Goal: Use online tool/utility: Utilize a website feature to perform a specific function

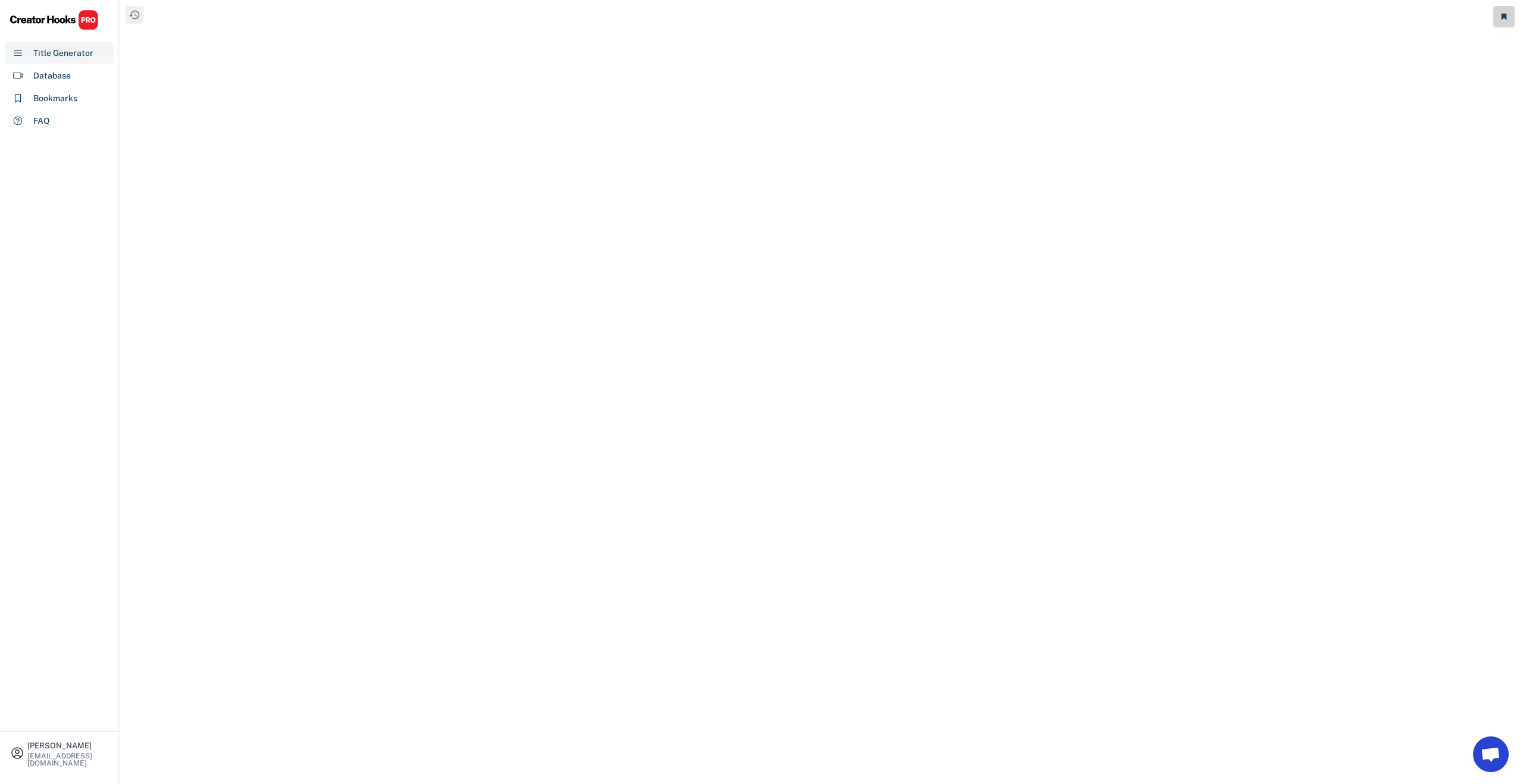
select select "**********"
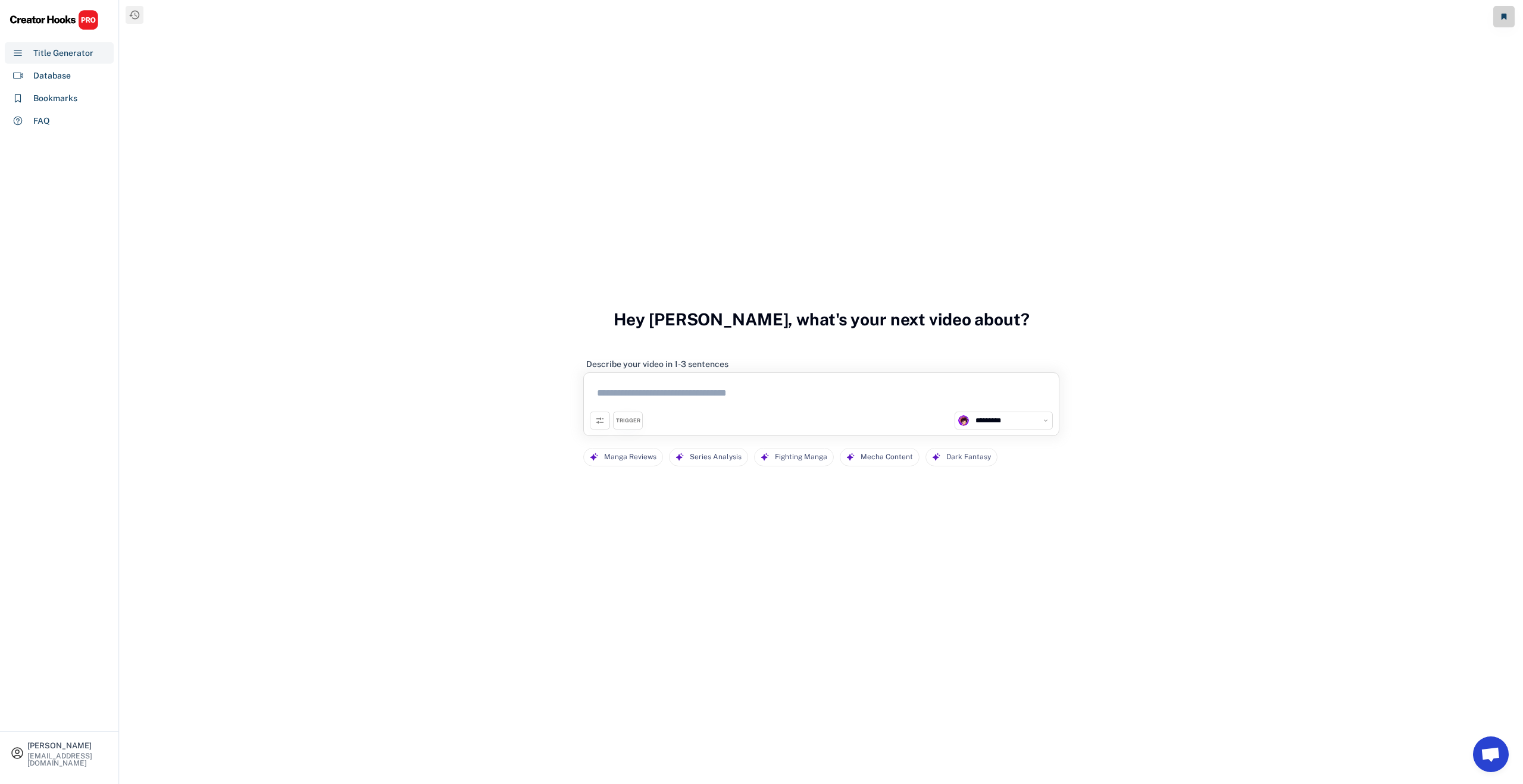
click at [669, 395] on textarea at bounding box center [821, 395] width 463 height 33
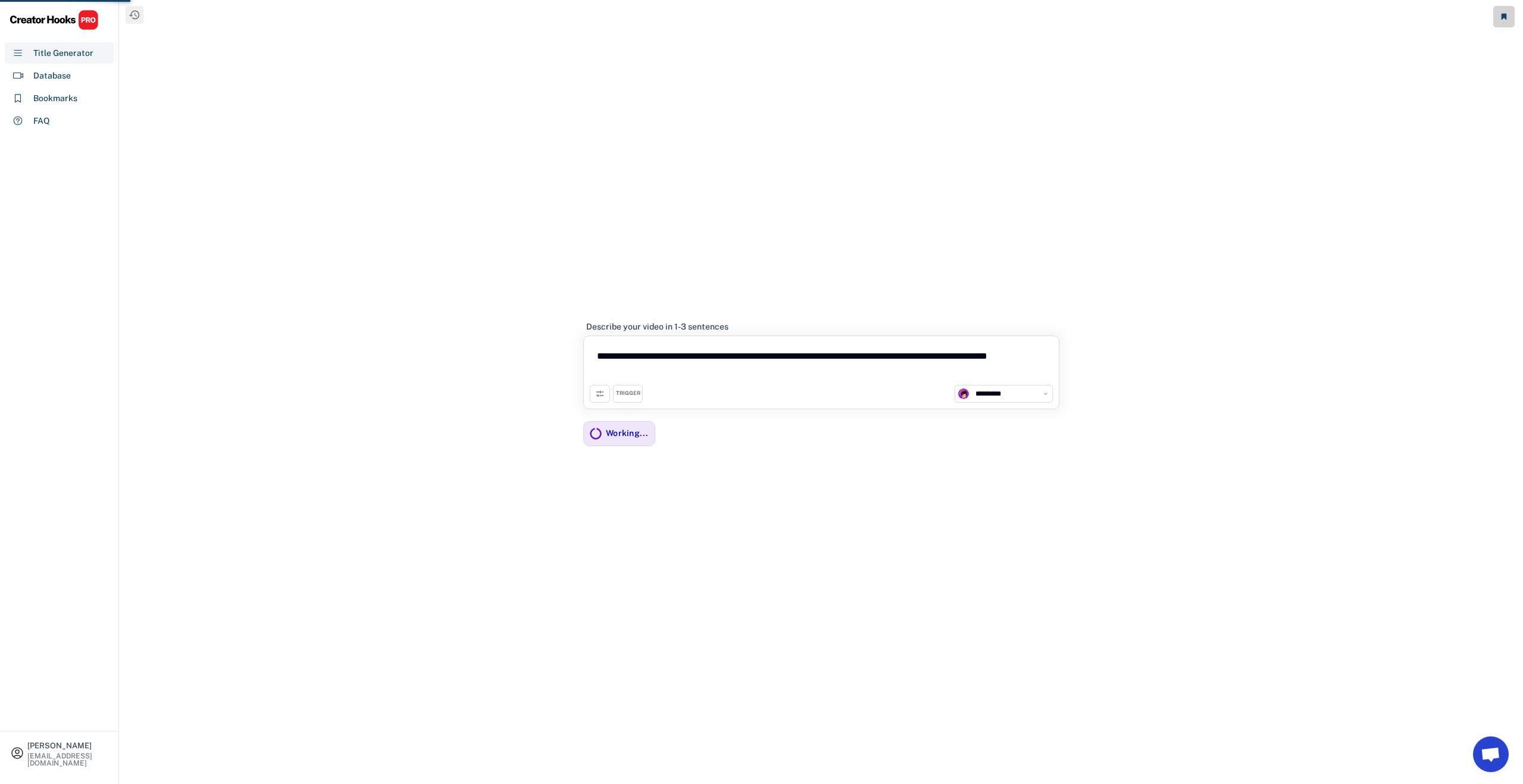
type textarea "**********"
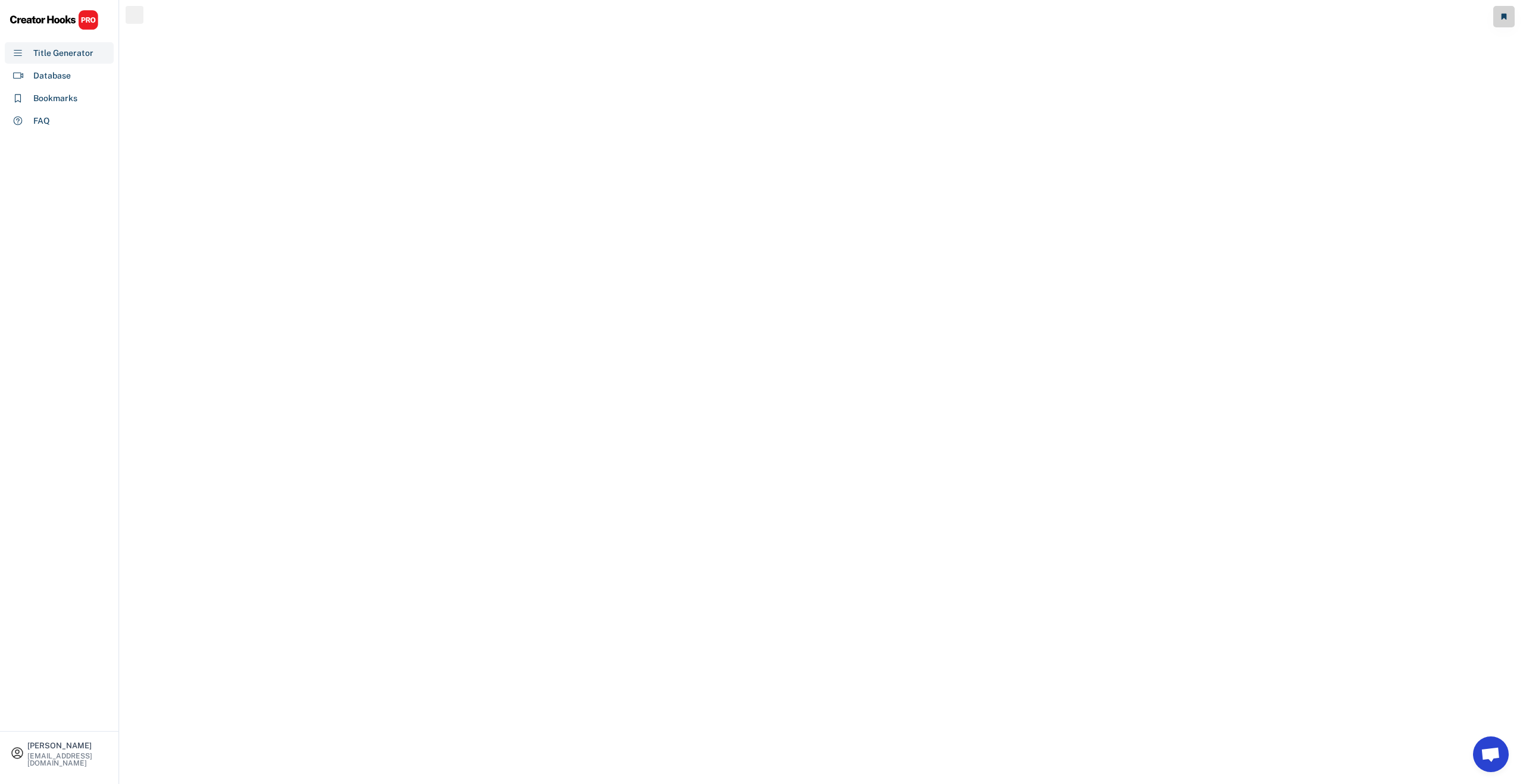
select select "**********"
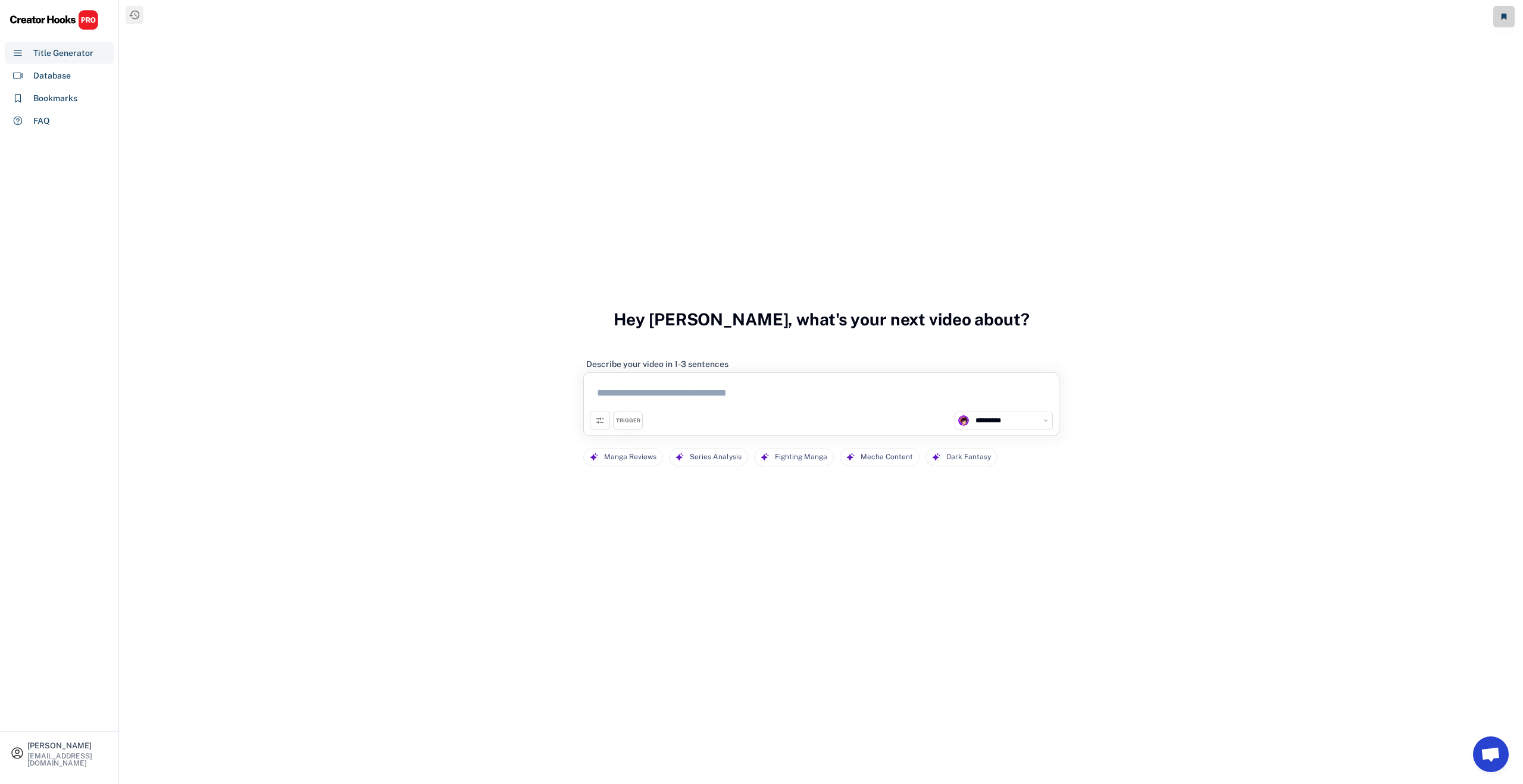
click at [660, 393] on textarea at bounding box center [821, 395] width 463 height 33
click at [679, 379] on textarea at bounding box center [821, 395] width 463 height 33
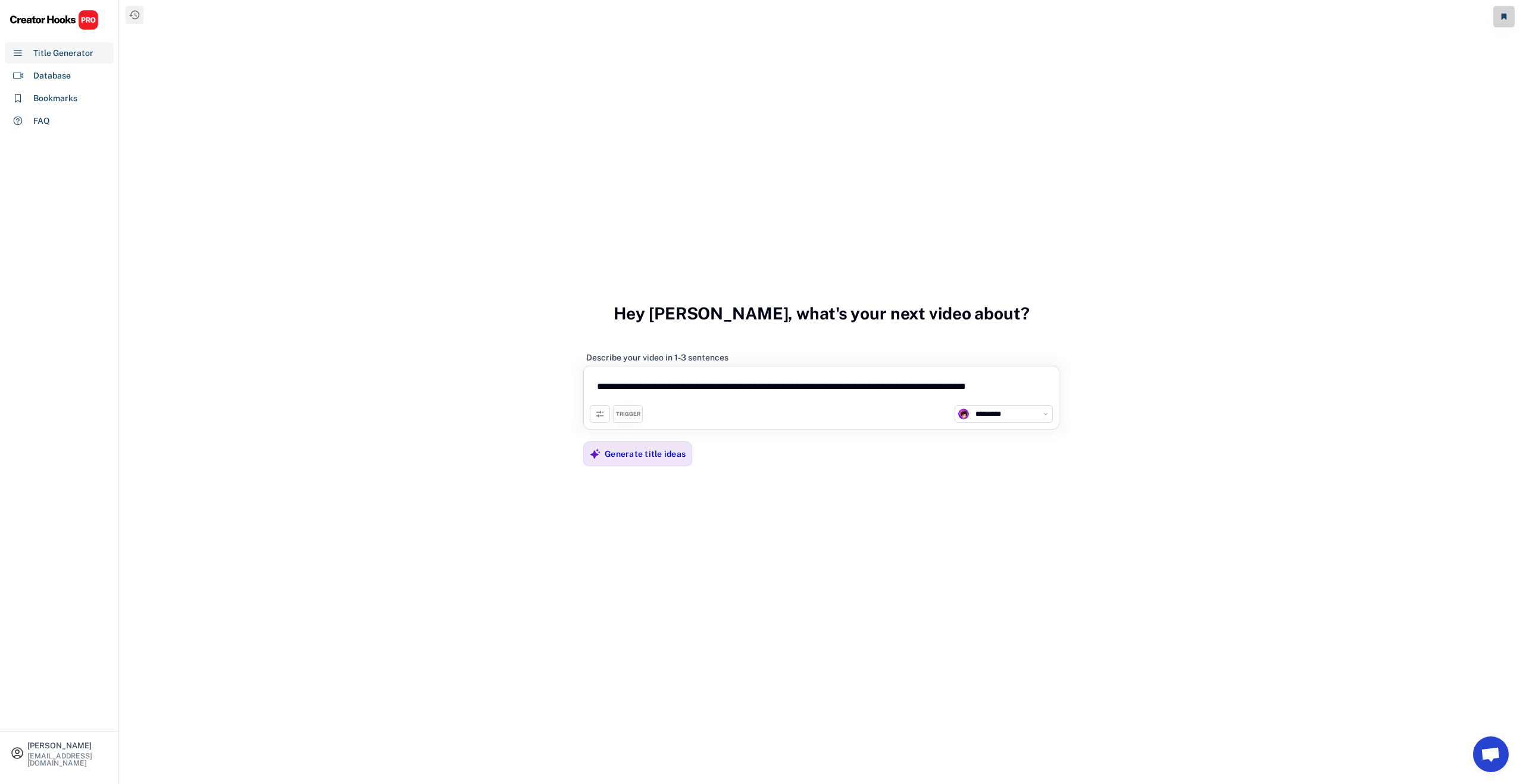
type textarea "**********"
click at [625, 409] on div "TRIGGER" at bounding box center [627, 414] width 30 height 18
click at [596, 413] on icon at bounding box center [600, 414] width 10 height 10
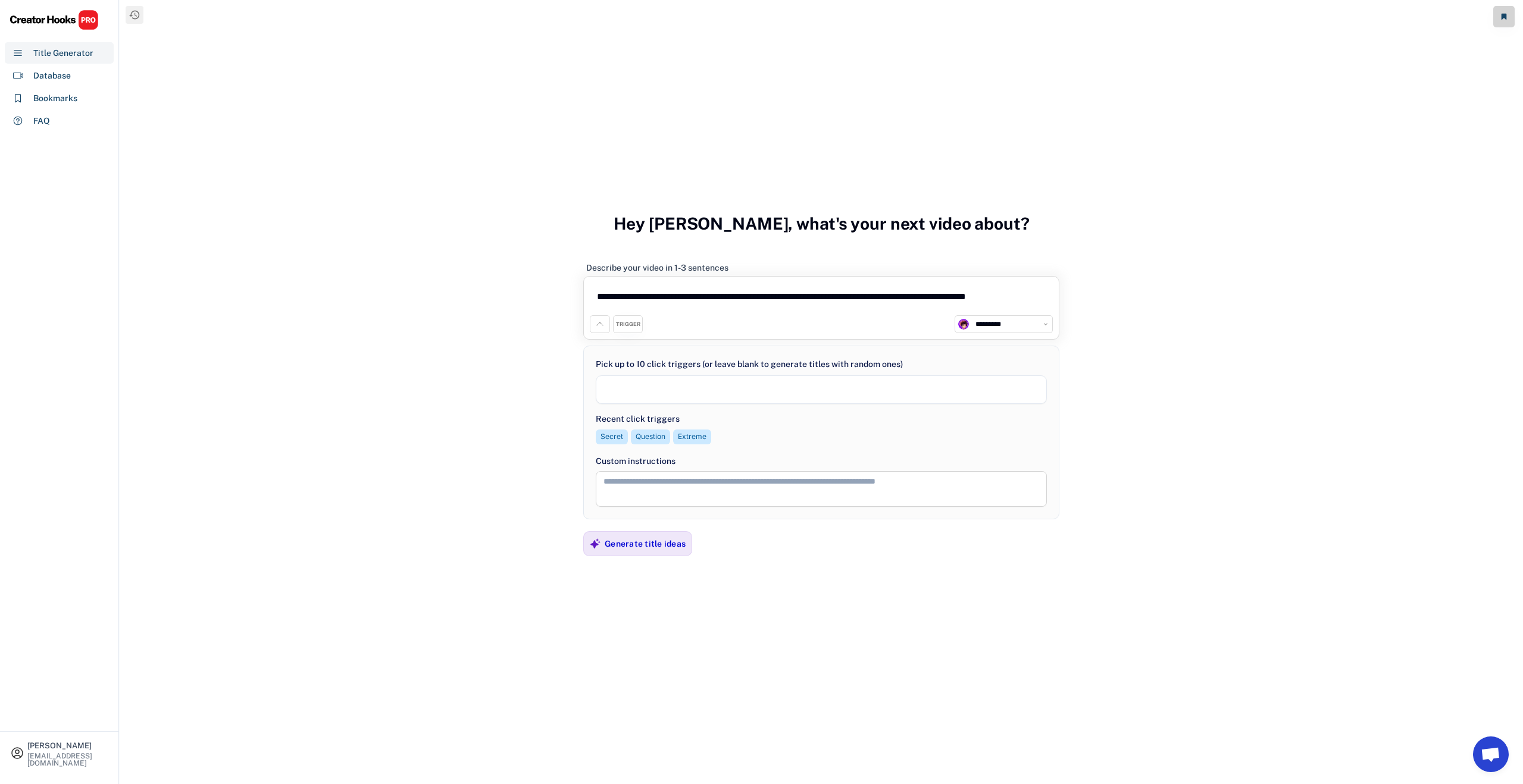
click at [633, 481] on textarea at bounding box center [821, 488] width 451 height 35
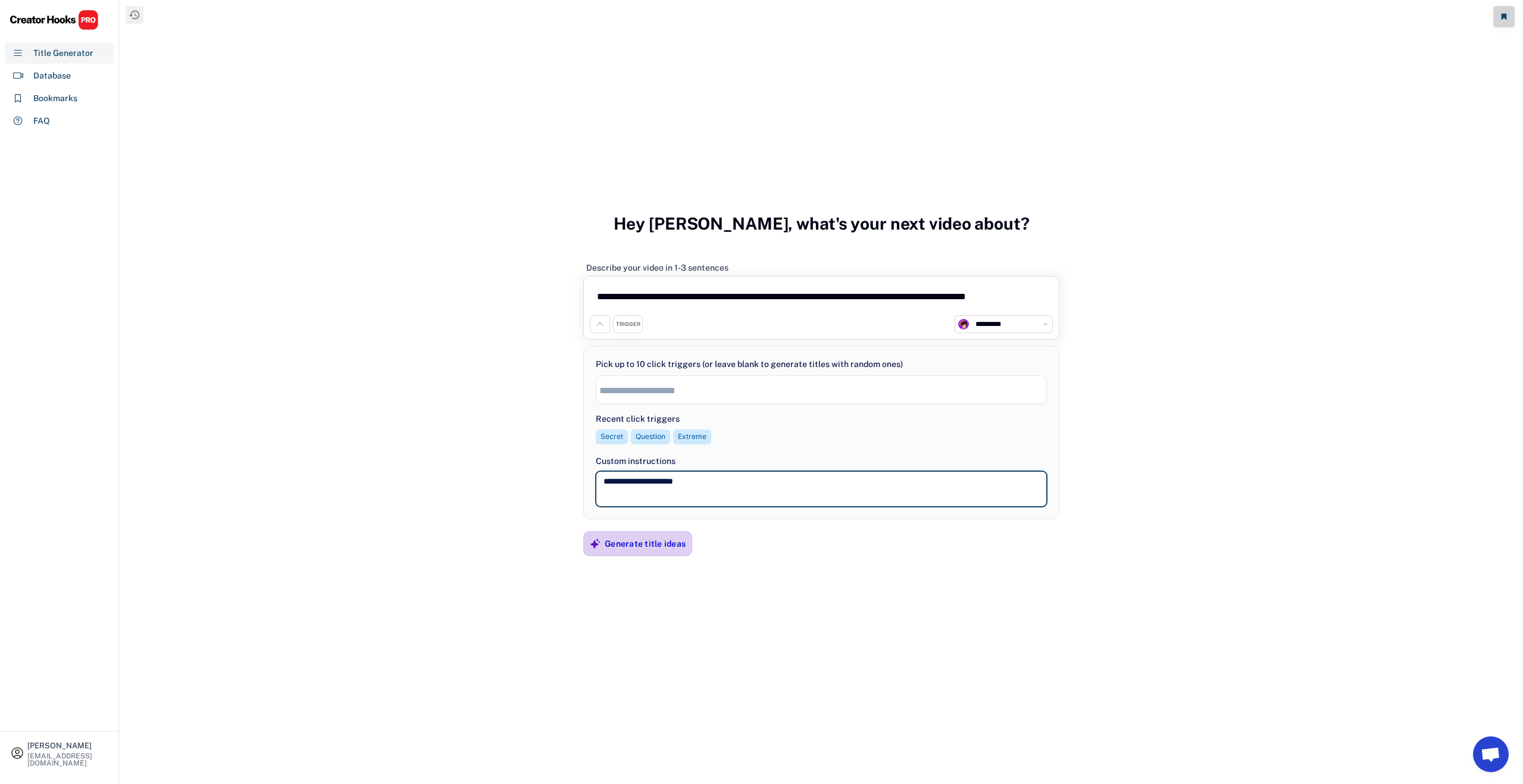
type textarea "**********"
click at [648, 536] on div "Generate title ideas" at bounding box center [645, 543] width 80 height 24
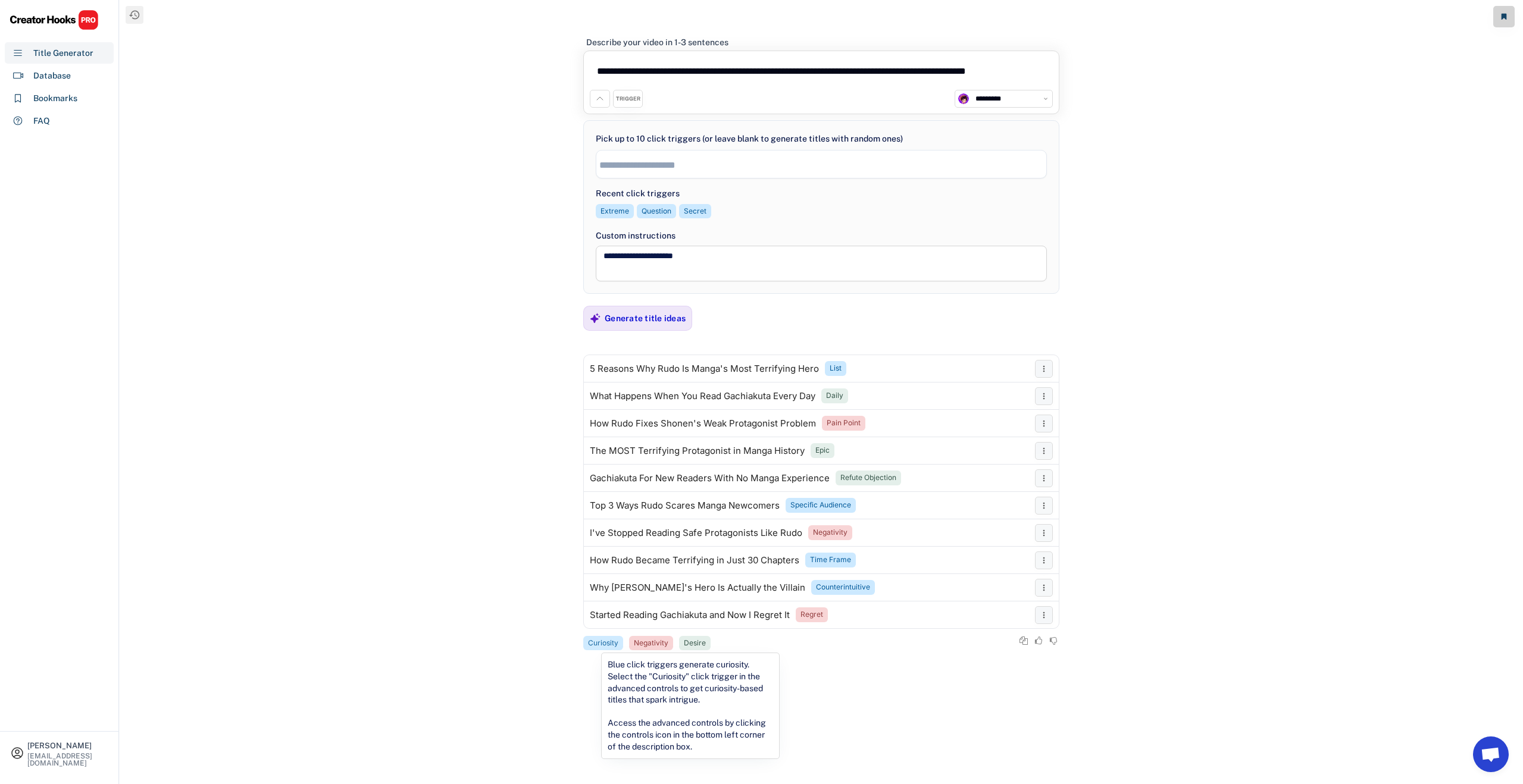
click at [603, 642] on div "Curiosity" at bounding box center [603, 643] width 31 height 11
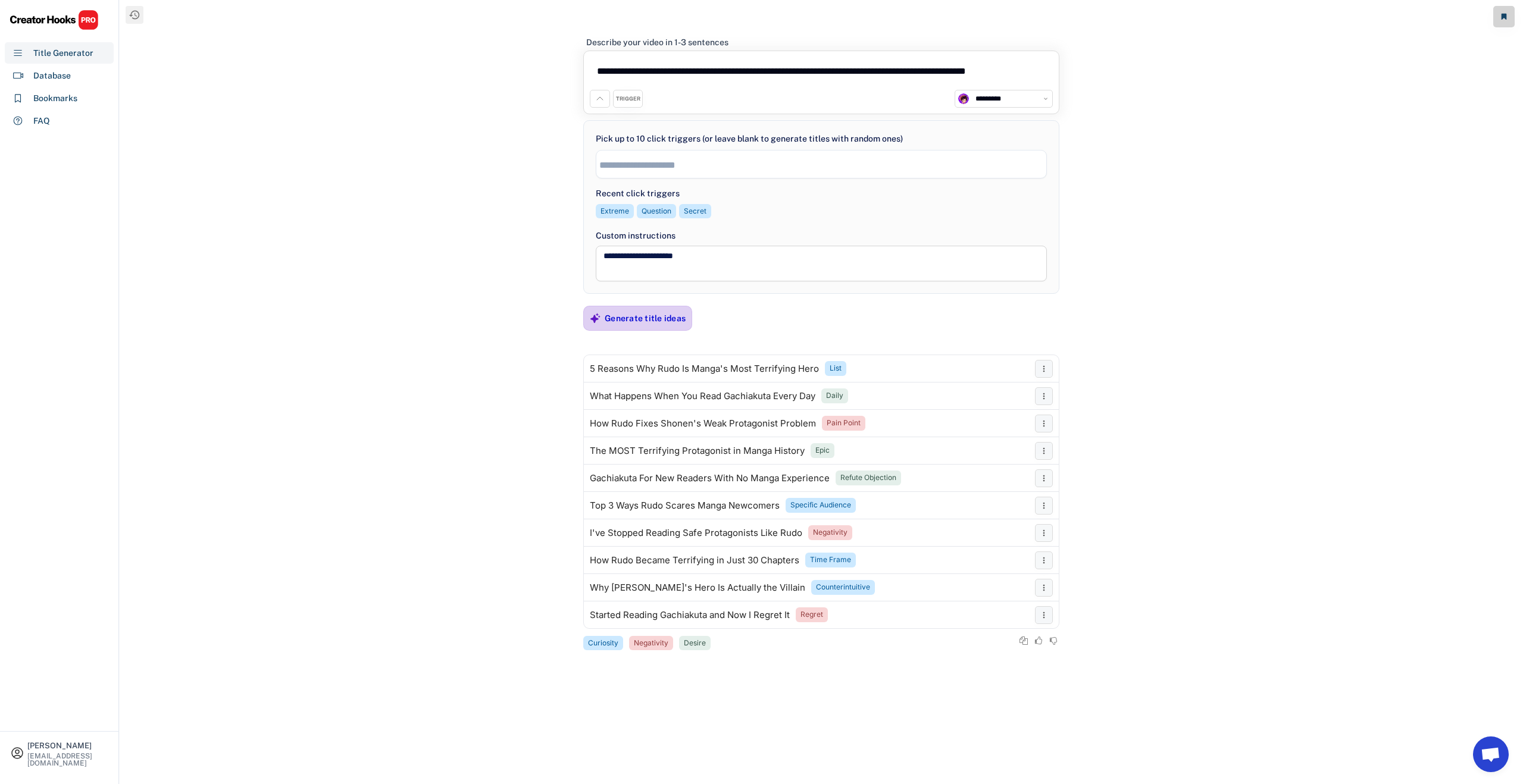
click at [622, 317] on div "Generate title ideas" at bounding box center [645, 318] width 80 height 11
click at [615, 213] on div "Question" at bounding box center [615, 212] width 30 height 11
click at [643, 212] on div "Secret" at bounding box center [653, 212] width 23 height 11
click at [651, 213] on div "Secret" at bounding box center [653, 212] width 23 height 11
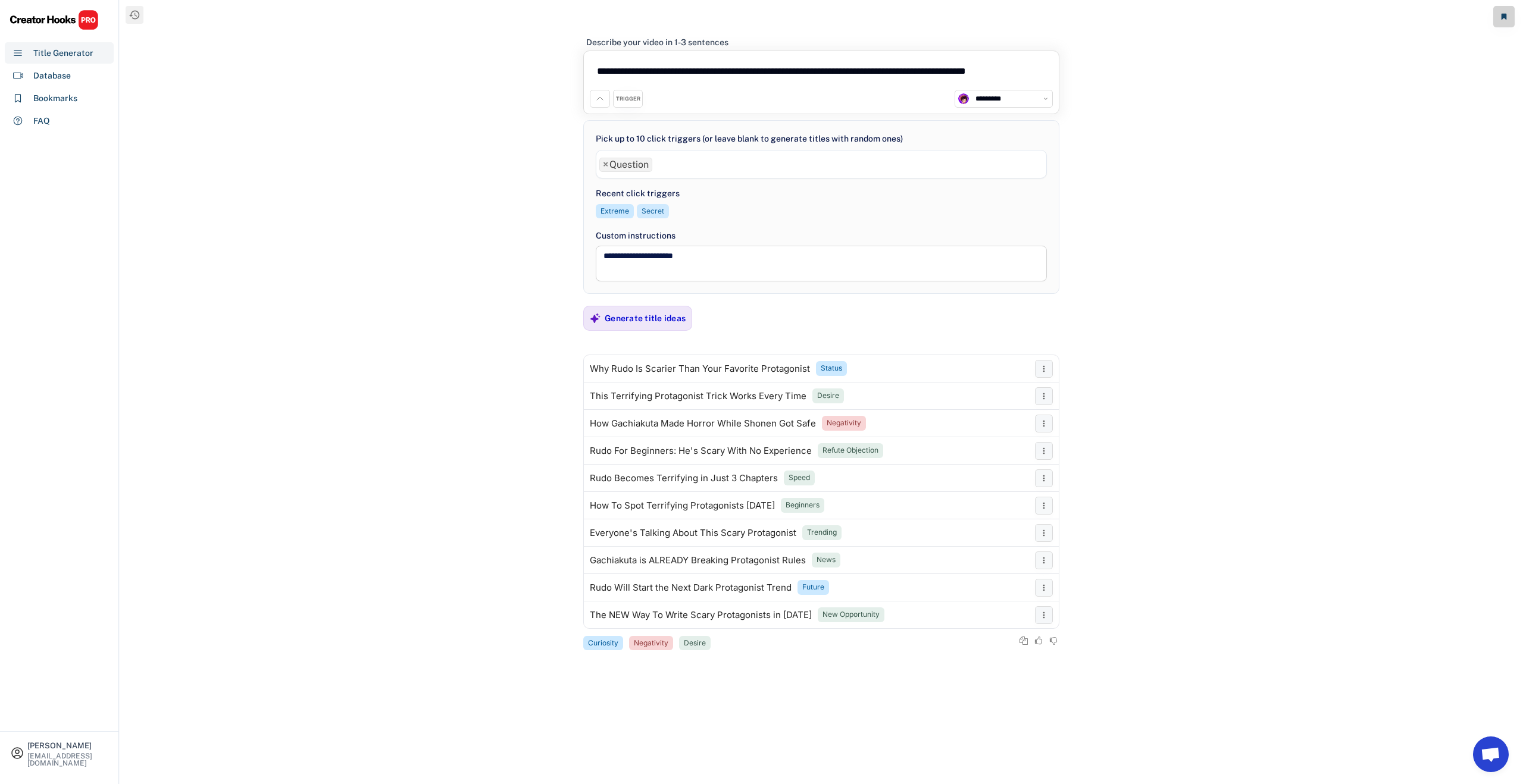
click at [651, 212] on div "Secret" at bounding box center [653, 212] width 23 height 11
click at [720, 222] on div "Recent click triggers Extreme Secret Extreme" at bounding box center [821, 206] width 451 height 42
click at [614, 210] on div "Extreme" at bounding box center [615, 212] width 29 height 11
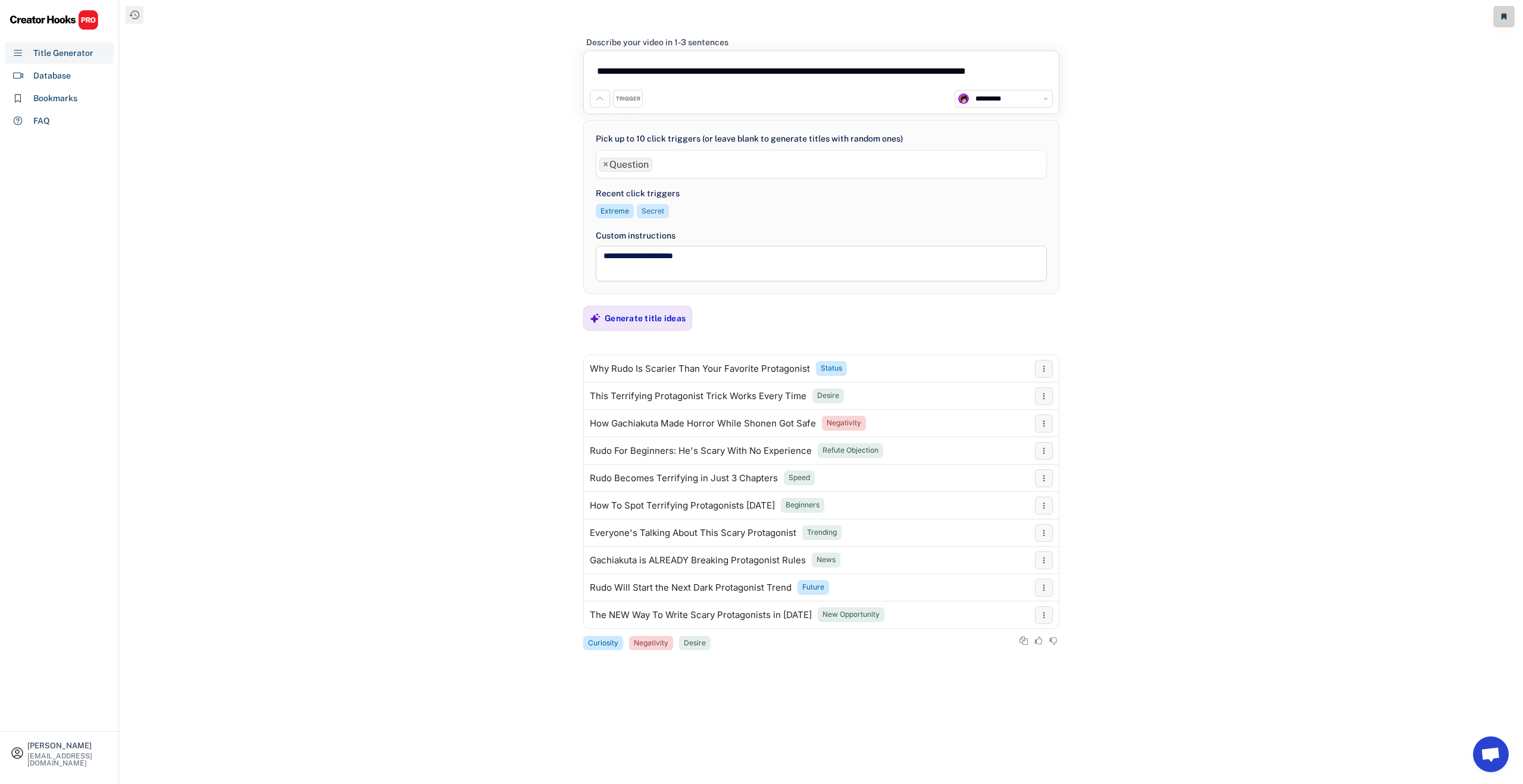
click at [657, 212] on div "Secret" at bounding box center [653, 212] width 23 height 11
click at [646, 312] on div "Generate title ideas" at bounding box center [645, 318] width 80 height 24
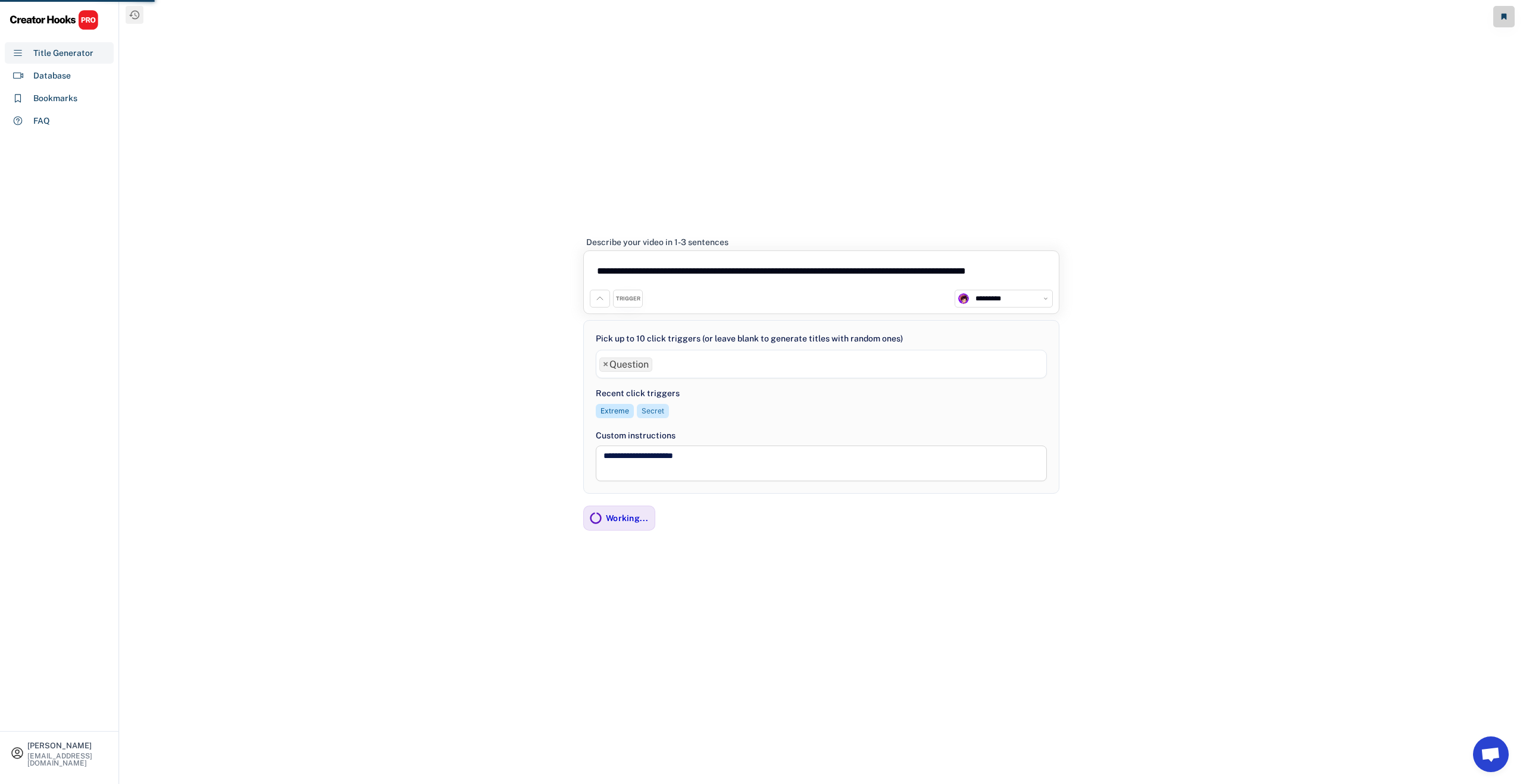
click at [651, 408] on div "Secret" at bounding box center [653, 411] width 23 height 11
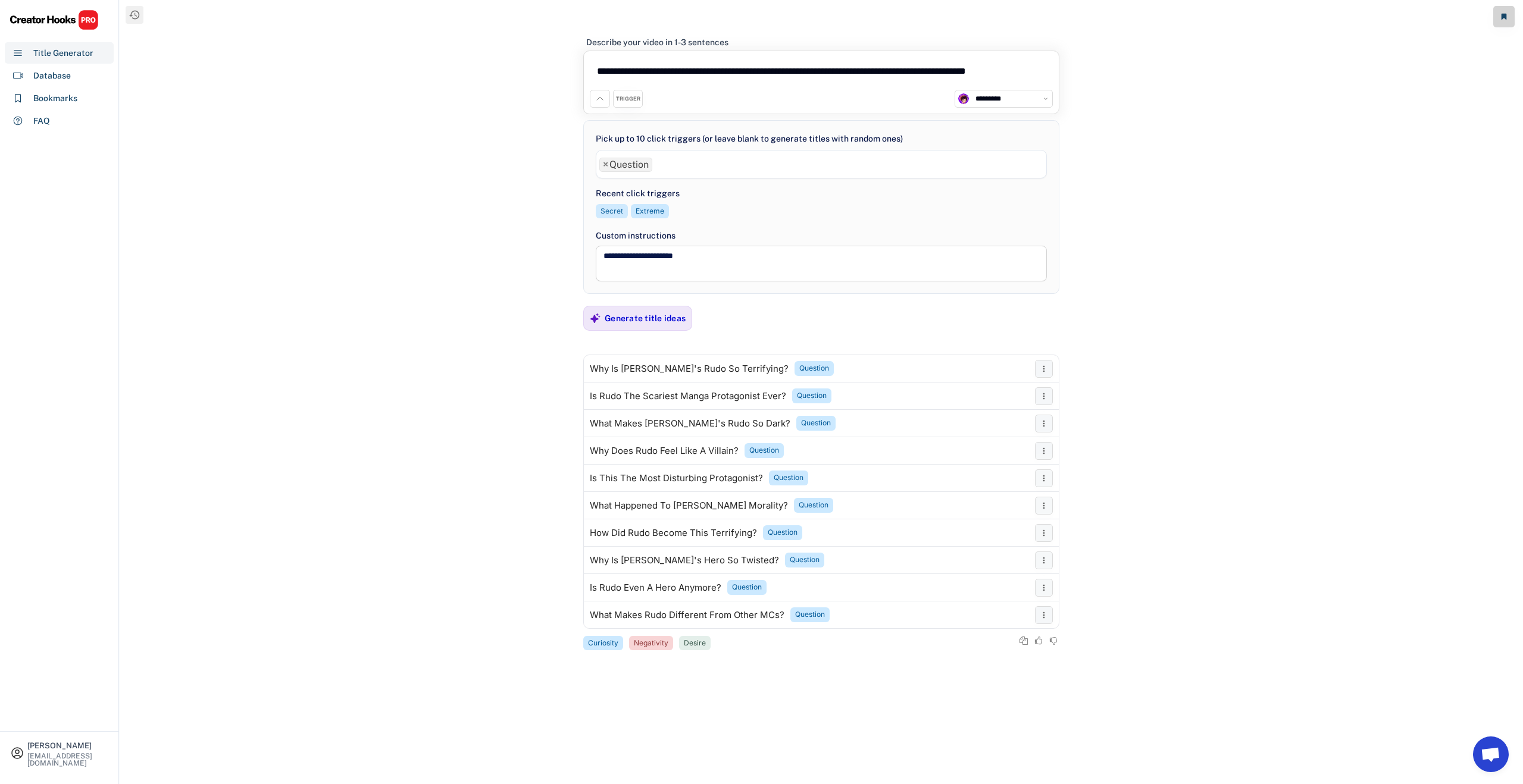
click at [616, 209] on div "Secret" at bounding box center [612, 212] width 23 height 11
click at [607, 213] on div "Secret" at bounding box center [612, 212] width 23 height 11
click at [727, 169] on ul "× Question" at bounding box center [821, 164] width 450 height 17
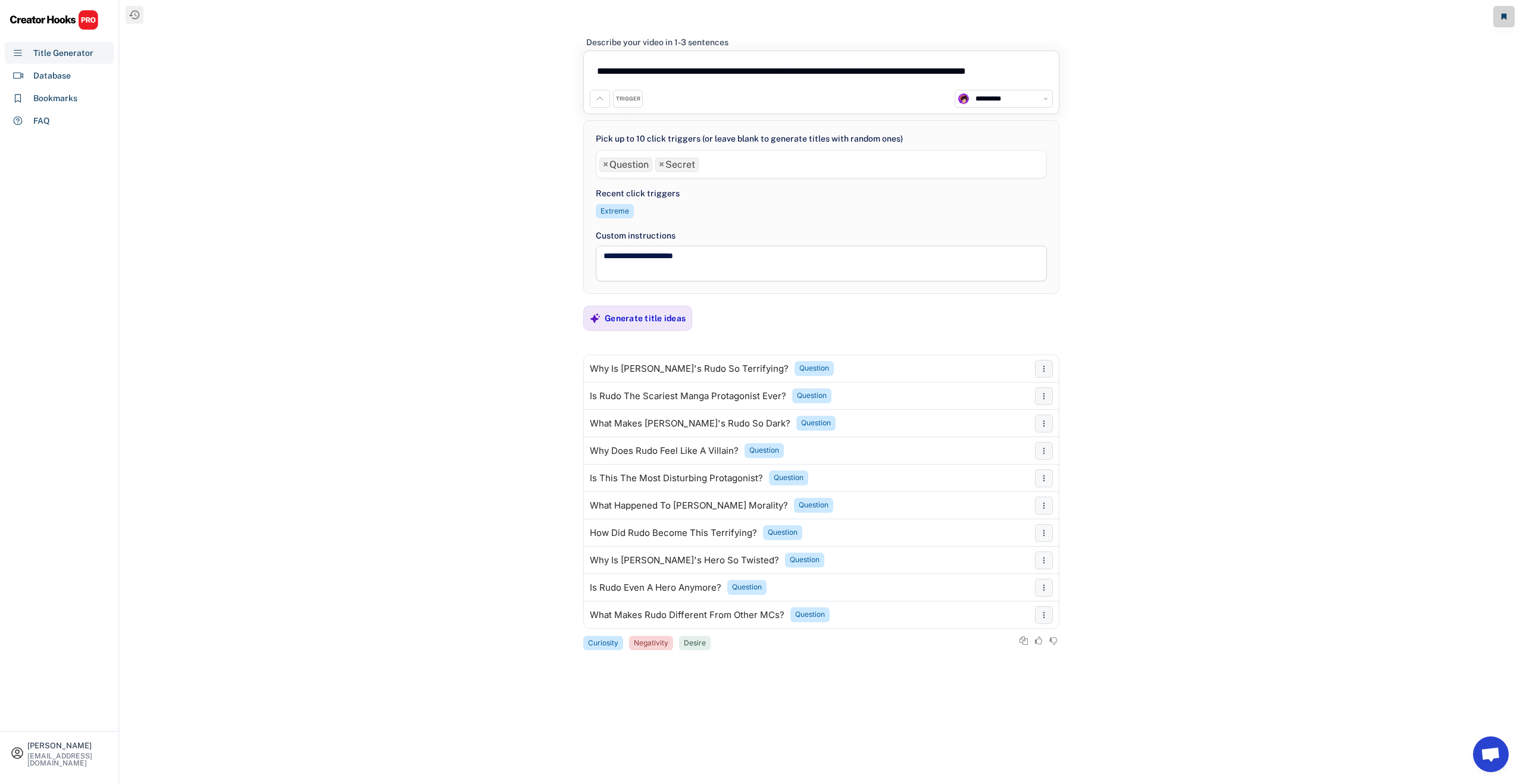
scroll to position [324, 0]
click at [626, 318] on div "Generate title ideas" at bounding box center [645, 318] width 80 height 11
